Goal: Task Accomplishment & Management: Complete application form

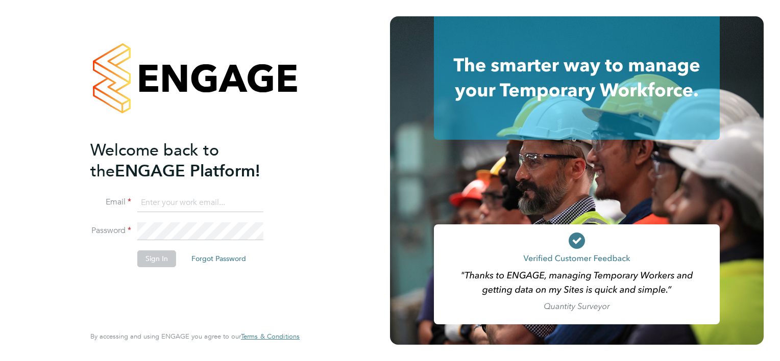
type input "[PERSON_NAME][EMAIL_ADDRESS][PERSON_NAME][DOMAIN_NAME]"
click at [331, 249] on div "Welcome back to the ENGAGE Platform! Email [PERSON_NAME][EMAIL_ADDRESS][PERSON_…" at bounding box center [195, 180] width 390 height 361
click at [157, 260] on button "Sign In" at bounding box center [156, 259] width 39 height 16
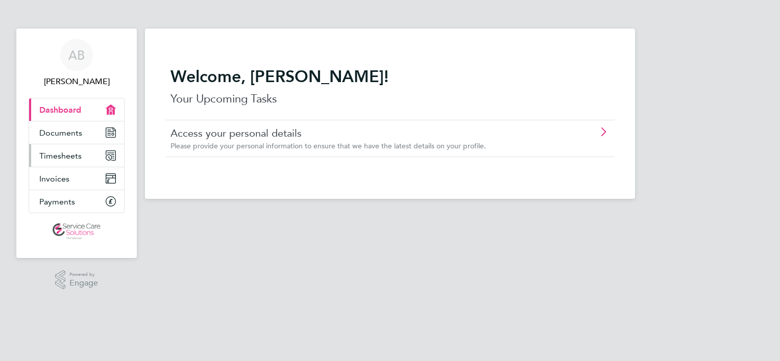
click at [51, 151] on span "Timesheets" at bounding box center [60, 156] width 42 height 10
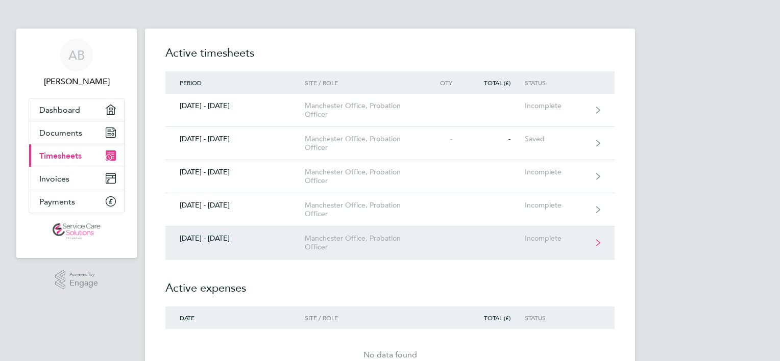
click at [402, 253] on link "[DATE] - [DATE] Manchester Office, Probation Officer Incomplete" at bounding box center [389, 243] width 449 height 33
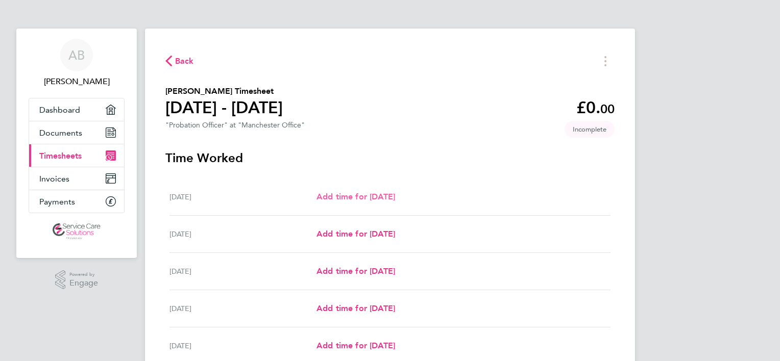
click at [395, 197] on span "Add time for [DATE]" at bounding box center [355, 197] width 79 height 10
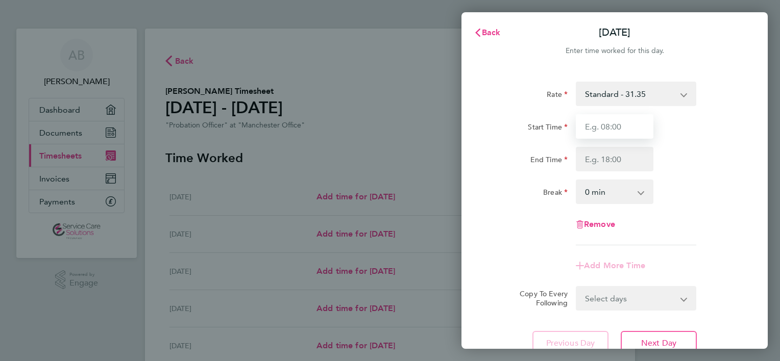
click at [613, 118] on input "Start Time" at bounding box center [615, 126] width 78 height 24
type input "08:00"
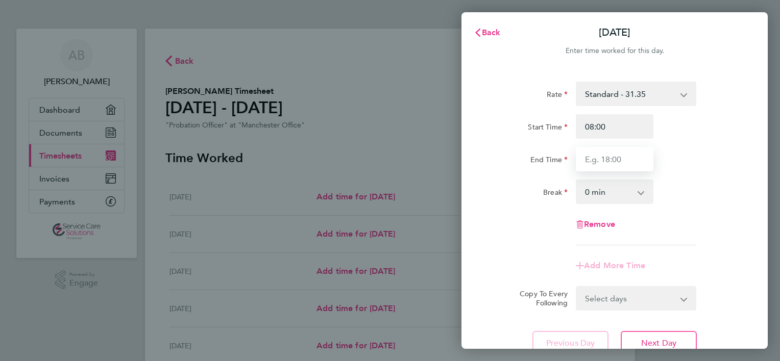
type input "16:00"
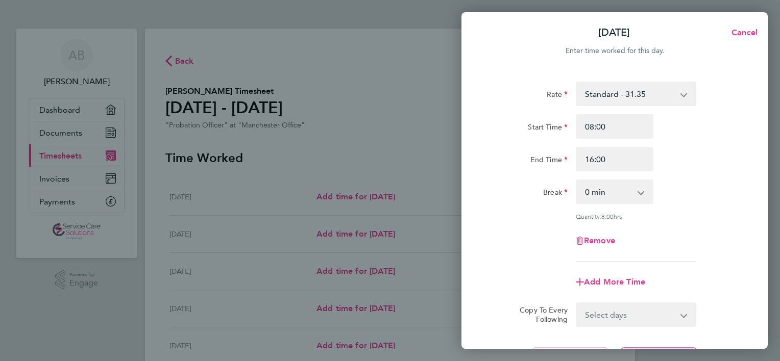
click at [606, 198] on select "0 min 15 min 30 min 45 min 60 min 75 min 90 min" at bounding box center [608, 192] width 63 height 22
select select "30"
click at [577, 181] on select "0 min 15 min 30 min 45 min 60 min 75 min 90 min" at bounding box center [608, 192] width 63 height 22
click at [411, 143] on div "[DATE] Cancel Enter time worked for this day. Rate Standard - 31.35 Start Time …" at bounding box center [390, 180] width 780 height 361
click at [753, 30] on span "Cancel" at bounding box center [742, 33] width 29 height 10
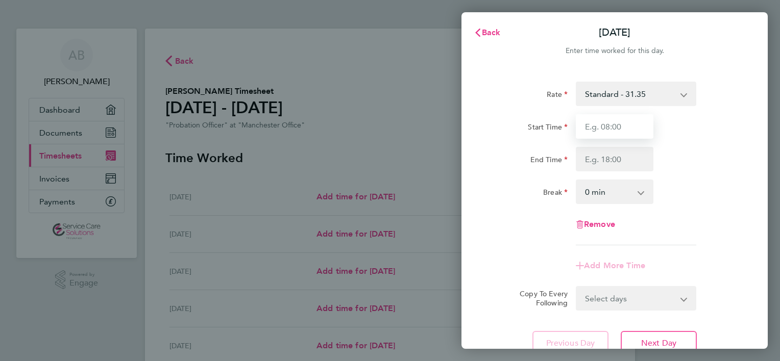
click at [622, 127] on input "Start Time" at bounding box center [615, 126] width 78 height 24
type input "08:00"
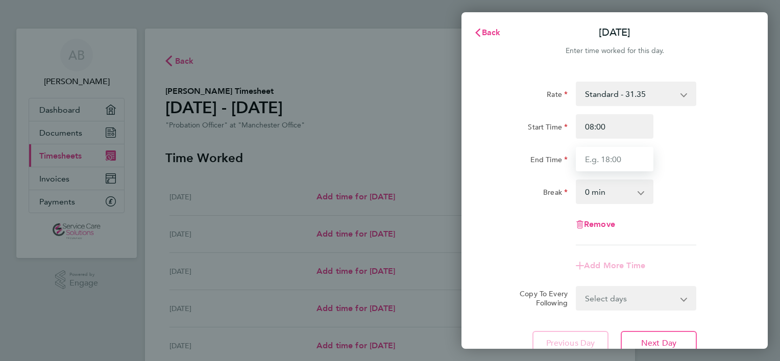
type input "16:00"
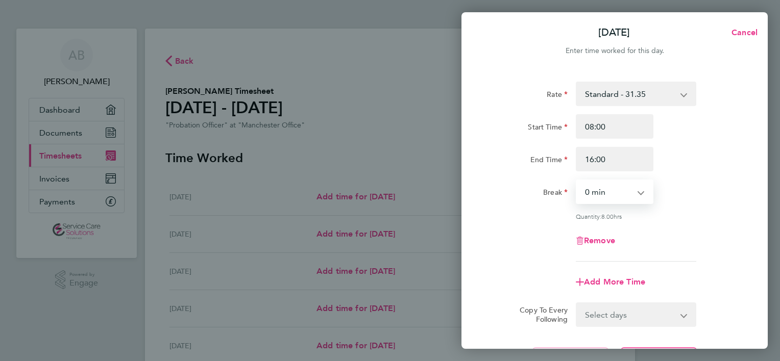
click at [594, 185] on select "0 min 15 min 30 min 45 min 60 min 75 min 90 min" at bounding box center [608, 192] width 63 height 22
select select "30"
click at [577, 181] on select "0 min 15 min 30 min 45 min 60 min 75 min 90 min" at bounding box center [608, 192] width 63 height 22
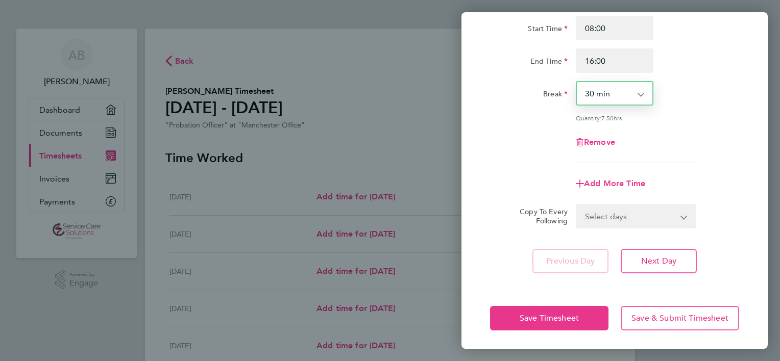
scroll to position [99, 0]
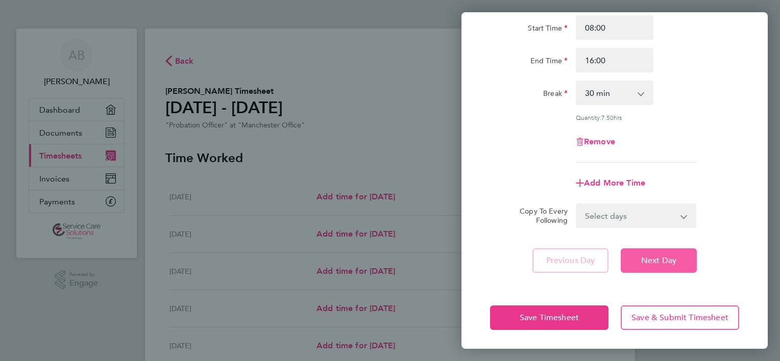
click at [663, 260] on span "Next Day" at bounding box center [658, 261] width 35 height 10
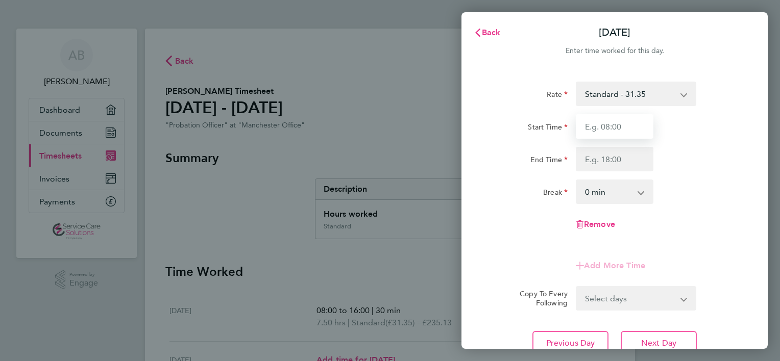
click at [599, 127] on input "Start Time" at bounding box center [615, 126] width 78 height 24
type input "08:00"
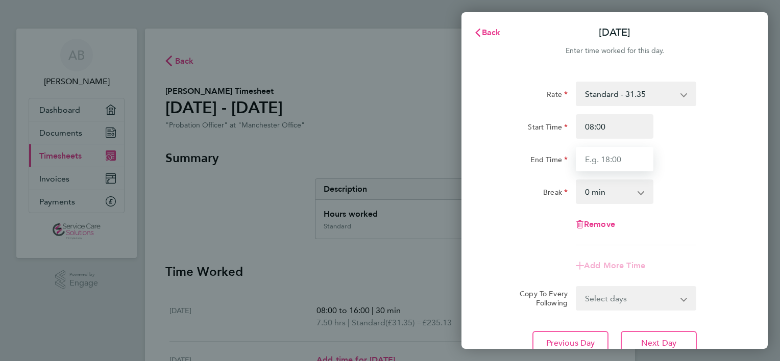
type input "16:00"
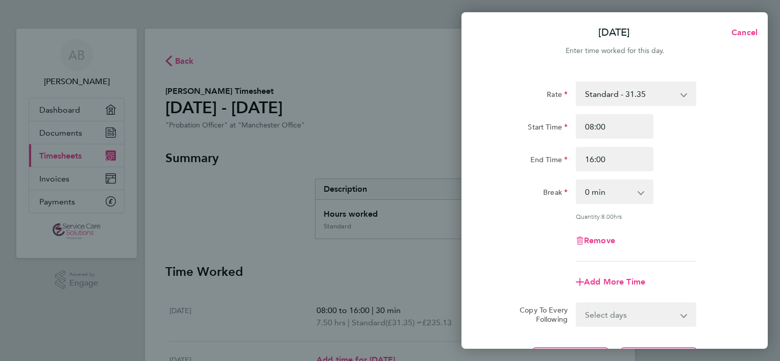
click at [579, 189] on select "0 min 15 min 30 min 45 min 60 min 75 min 90 min" at bounding box center [608, 192] width 63 height 22
select select "30"
click at [577, 181] on select "0 min 15 min 30 min 45 min 60 min 75 min 90 min" at bounding box center [608, 192] width 63 height 22
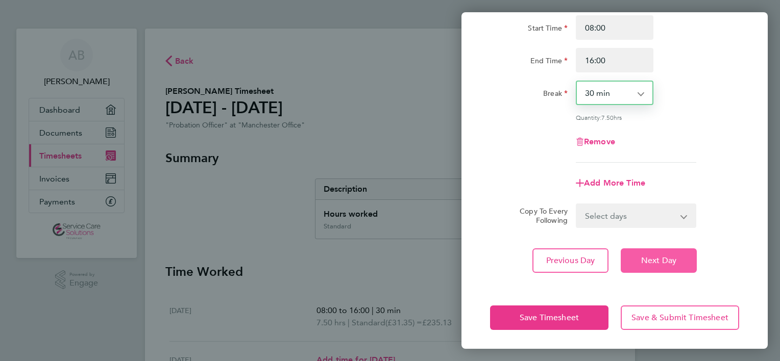
click at [676, 261] on button "Next Day" at bounding box center [659, 261] width 76 height 24
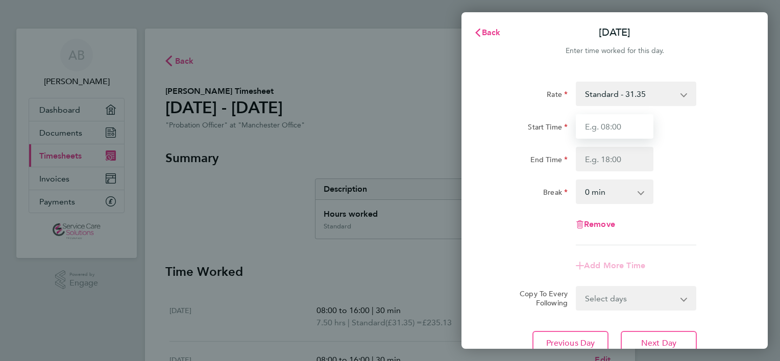
click at [589, 124] on input "Start Time" at bounding box center [615, 126] width 78 height 24
type input "08:00"
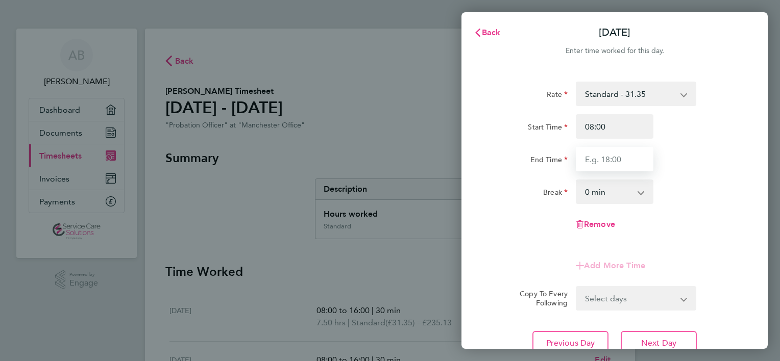
type input "16:00"
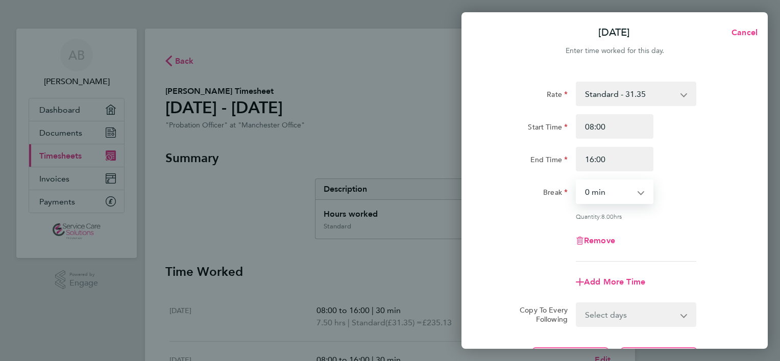
click at [603, 188] on select "0 min 15 min 30 min 45 min 60 min 75 min 90 min" at bounding box center [608, 192] width 63 height 22
select select "30"
click at [577, 181] on select "0 min 15 min 30 min 45 min 60 min 75 min 90 min" at bounding box center [608, 192] width 63 height 22
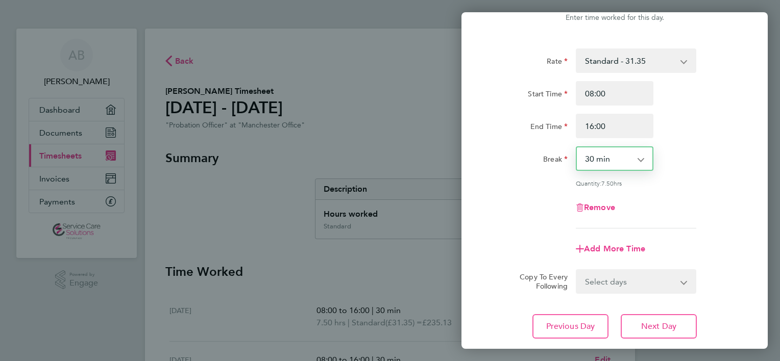
scroll to position [99, 0]
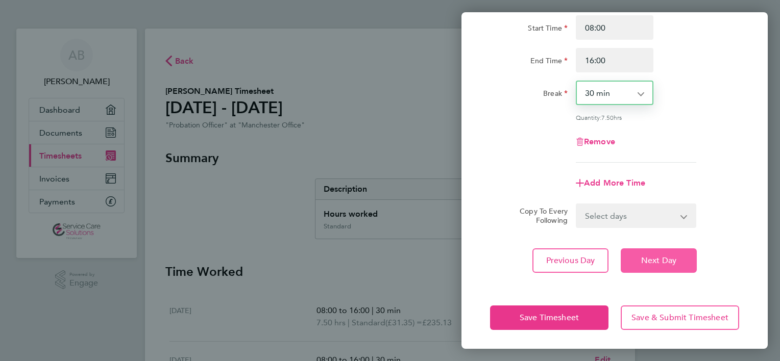
click at [663, 263] on span "Next Day" at bounding box center [658, 261] width 35 height 10
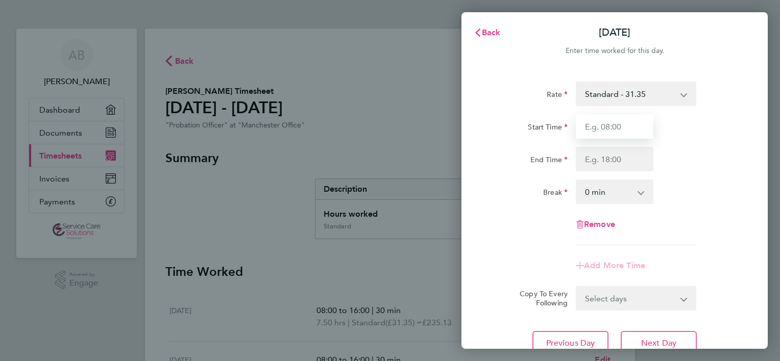
click at [618, 120] on input "Start Time" at bounding box center [615, 126] width 78 height 24
type input "08:00"
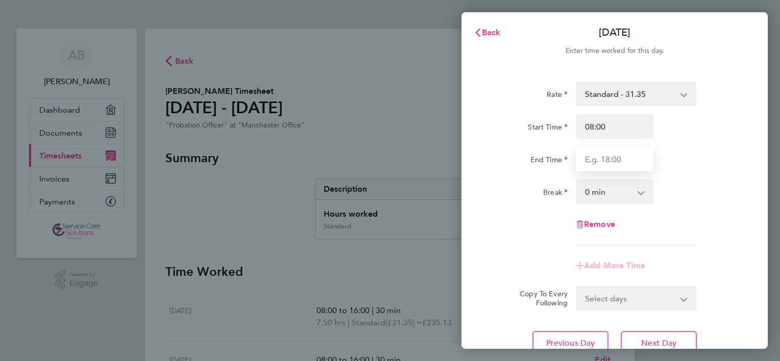
type input "16:00"
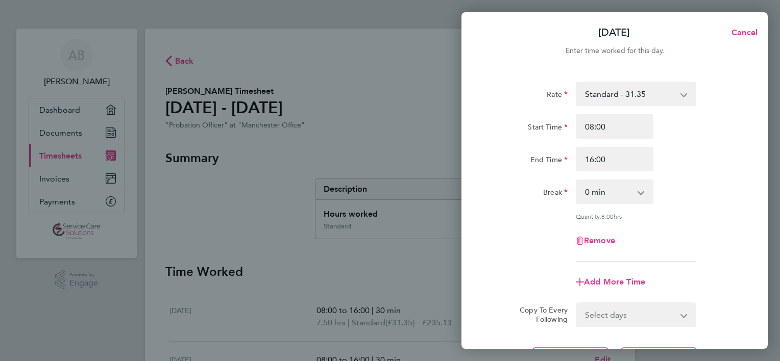
click at [608, 191] on select "0 min 15 min 30 min 45 min 60 min 75 min 90 min" at bounding box center [608, 192] width 63 height 22
select select "30"
click at [577, 181] on select "0 min 15 min 30 min 45 min 60 min 75 min 90 min" at bounding box center [608, 192] width 63 height 22
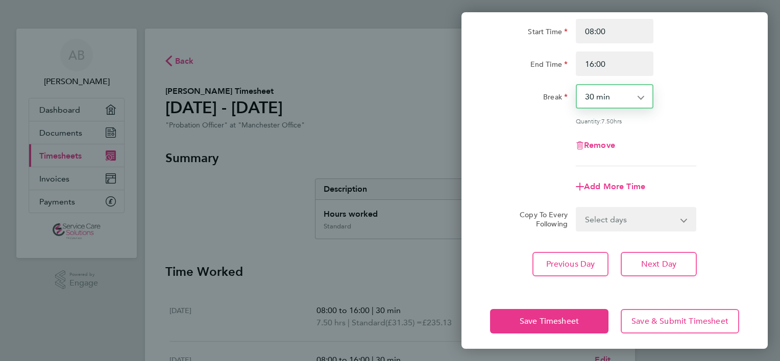
scroll to position [99, 0]
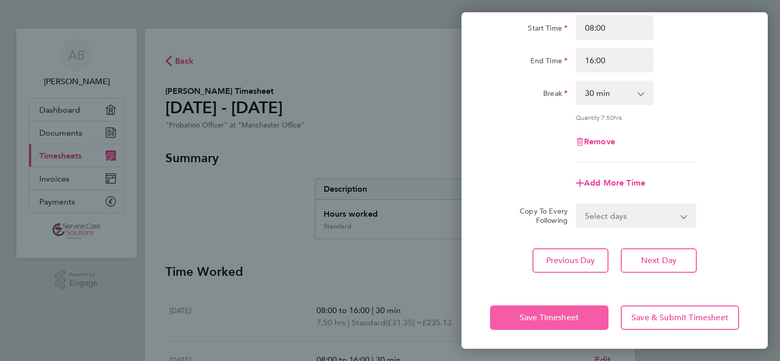
click at [513, 313] on button "Save Timesheet" at bounding box center [549, 318] width 118 height 24
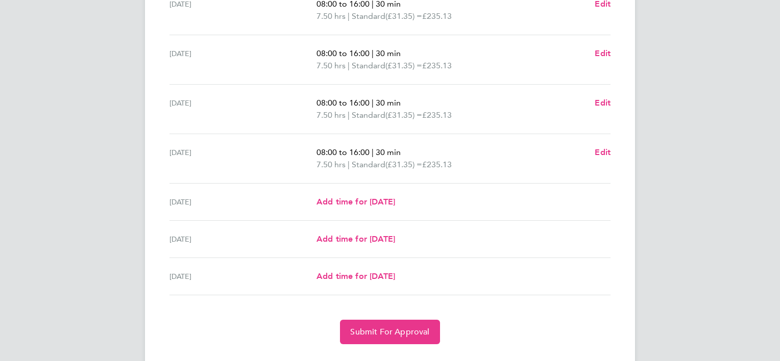
scroll to position [330, 0]
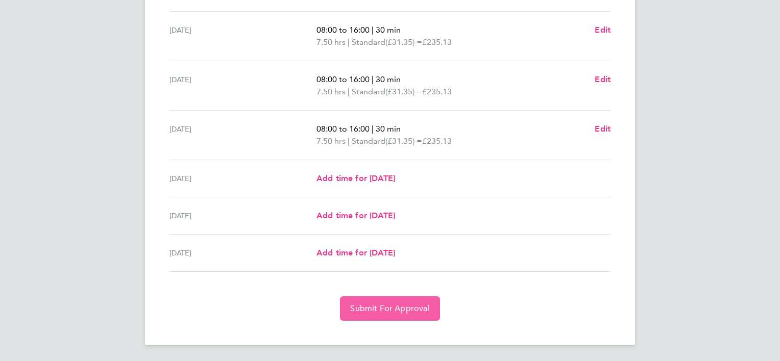
click at [425, 304] on span "Submit For Approval" at bounding box center [389, 309] width 79 height 10
